Goal: Obtain resource: Download file/media

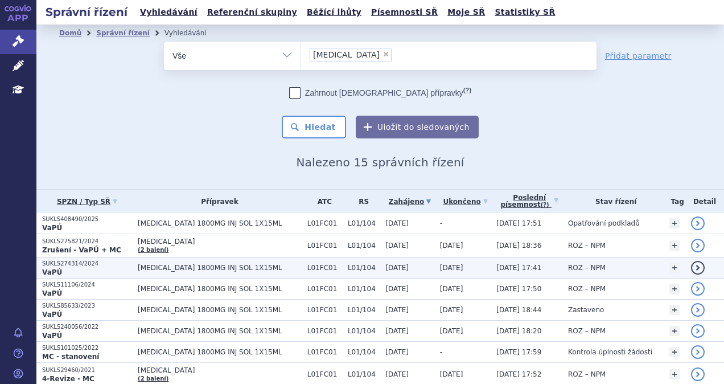
click at [220, 268] on span "[MEDICAL_DATA] 1800MG INJ SOL 1X15ML" at bounding box center [220, 268] width 164 height 8
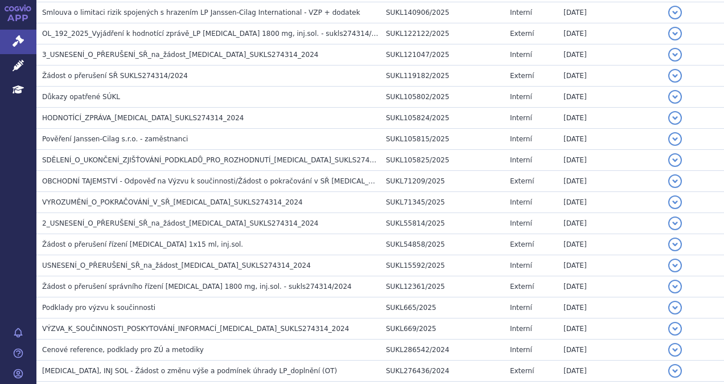
scroll to position [1283, 0]
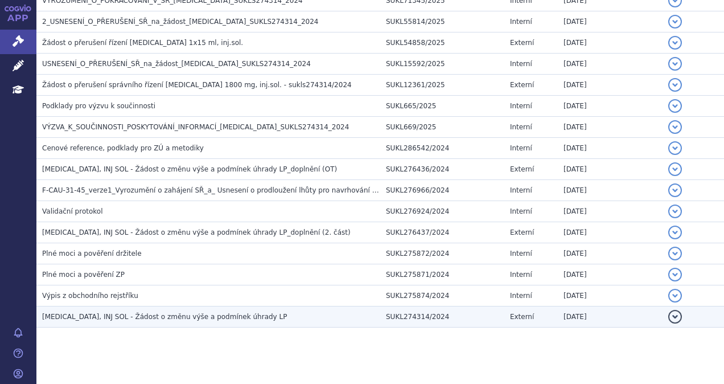
click at [142, 312] on span "[MEDICAL_DATA], INJ SOL - Žádost o změnu výše a podmínek úhrady LP" at bounding box center [164, 316] width 245 height 8
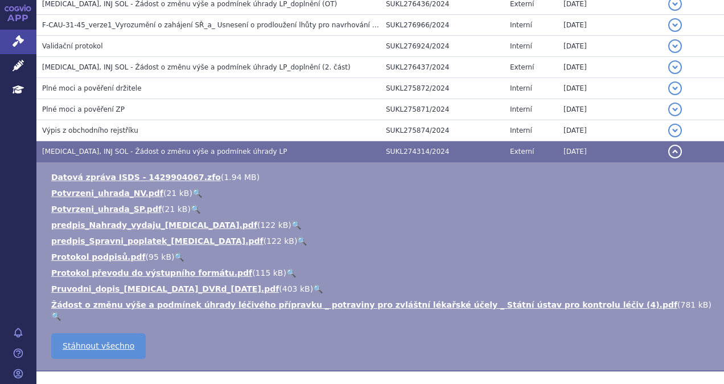
scroll to position [1454, 0]
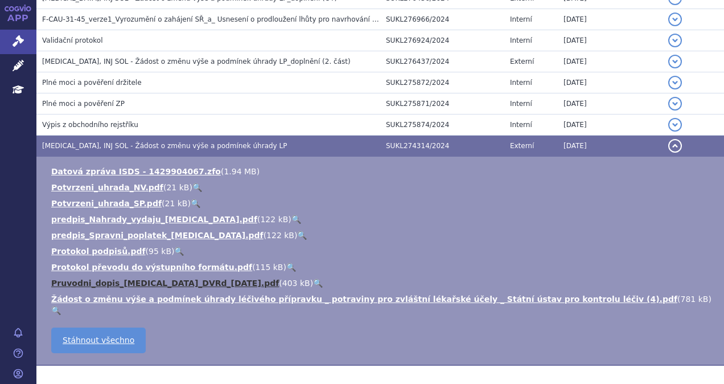
click at [157, 278] on link "Pruvodni_dopis_[MEDICAL_DATA]_DVRd_[DATE].pdf" at bounding box center [165, 282] width 228 height 9
